Goal: Task Accomplishment & Management: Complete application form

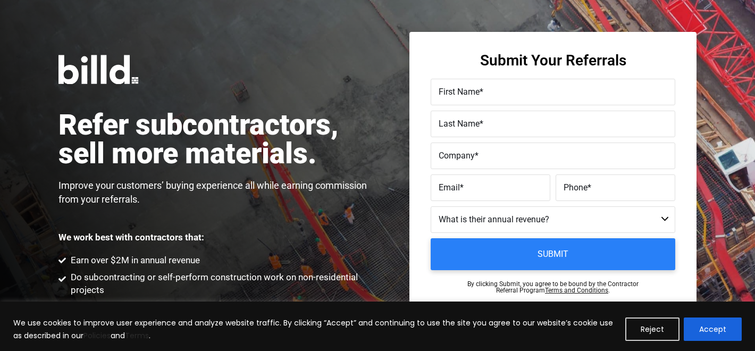
click at [497, 154] on label "Company *" at bounding box center [553, 155] width 229 height 15
click at [497, 154] on input "Company *" at bounding box center [553, 156] width 245 height 27
paste input "82 Contracting, Inc."
type input "82 Contracting, Inc."
click at [498, 89] on label "First Name *" at bounding box center [553, 92] width 229 height 15
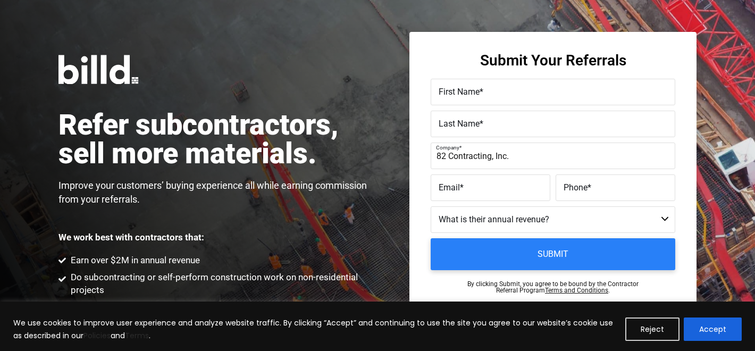
click at [498, 89] on input "First Name *" at bounding box center [553, 92] width 245 height 27
type input "[PERSON_NAME]"
click at [497, 126] on label "Last Name *" at bounding box center [553, 123] width 229 height 15
click at [497, 126] on input "Last Name *" at bounding box center [553, 124] width 245 height 27
type input "[PERSON_NAME]"
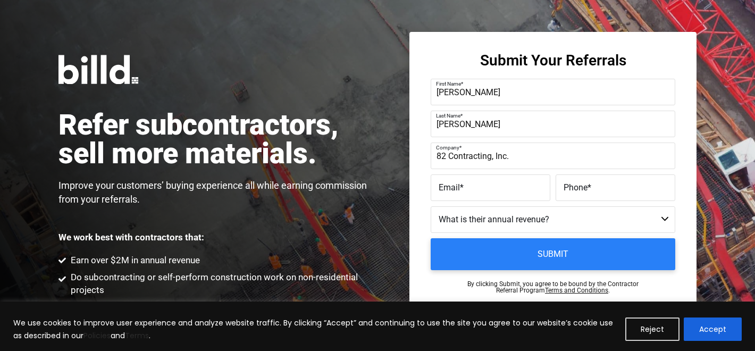
click at [473, 194] on label "Email *" at bounding box center [491, 187] width 104 height 15
click at [473, 194] on input "Email *" at bounding box center [491, 187] width 120 height 27
paste input "[EMAIL_ADDRESS][DOMAIN_NAME]"
type input "[EMAIL_ADDRESS][DOMAIN_NAME]"
click at [616, 195] on label "Phone *" at bounding box center [616, 187] width 104 height 15
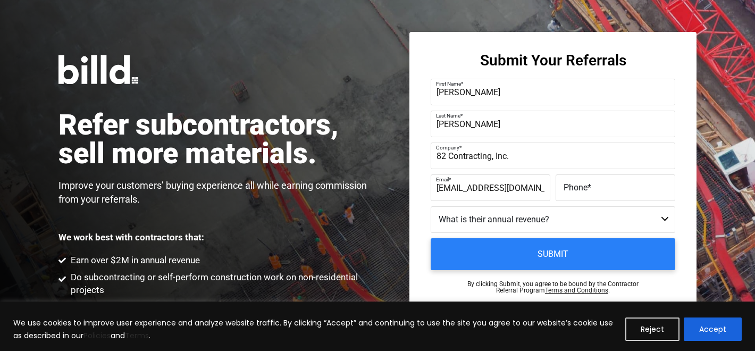
click at [616, 195] on input "Phone *" at bounding box center [616, 187] width 120 height 27
paste input "[PHONE_NUMBER]"
type input "[PHONE_NUMBER]"
click at [513, 218] on select "Less than $1M $1M - $2M $2M - $4M $4M - $8M $8M - $25M $25M - $40M $40M +" at bounding box center [553, 219] width 245 height 27
select select "$4M - $8M"
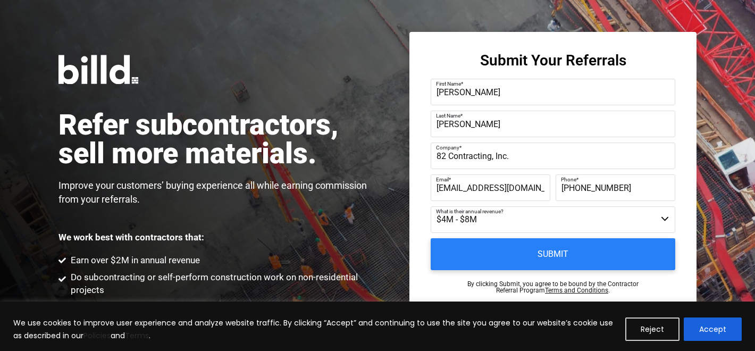
click at [431, 206] on select "Less than $1M $1M - $2M $2M - $4M $4M - $8M $8M - $25M $25M - $40M $40M +" at bounding box center [553, 219] width 245 height 27
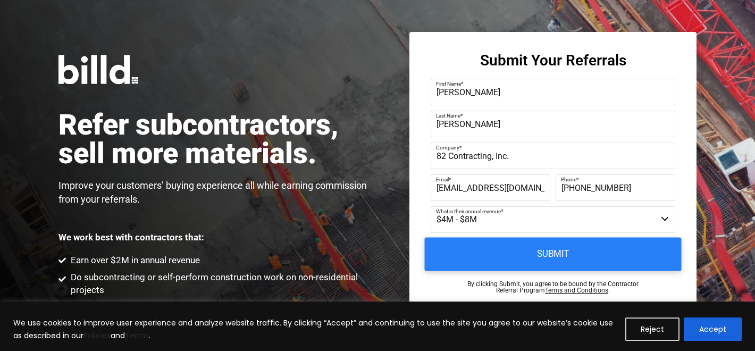
click at [509, 259] on input "Submit" at bounding box center [553, 255] width 257 height 34
